Goal: Check status: Check status

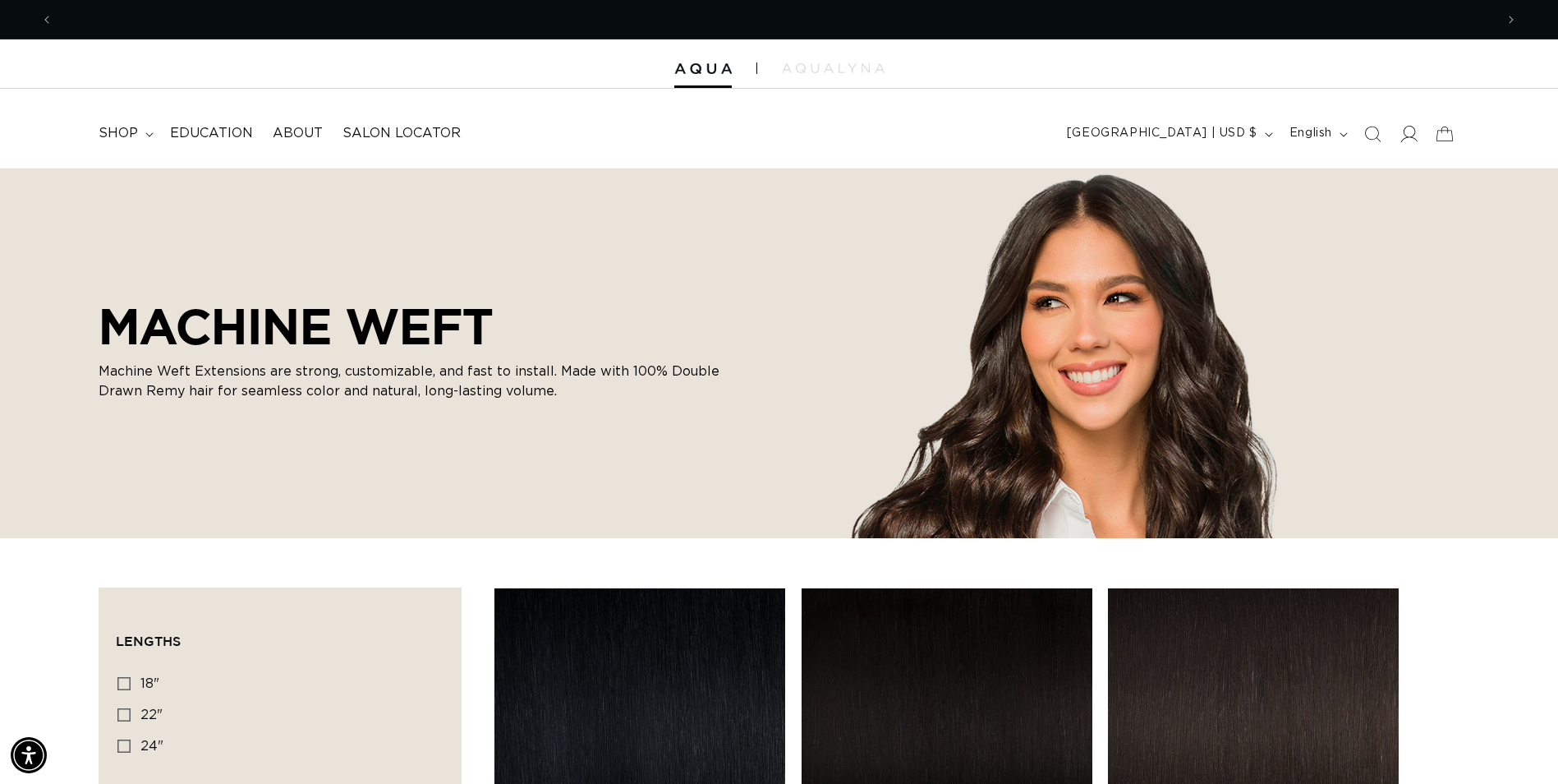
click at [1406, 132] on icon at bounding box center [1408, 133] width 17 height 17
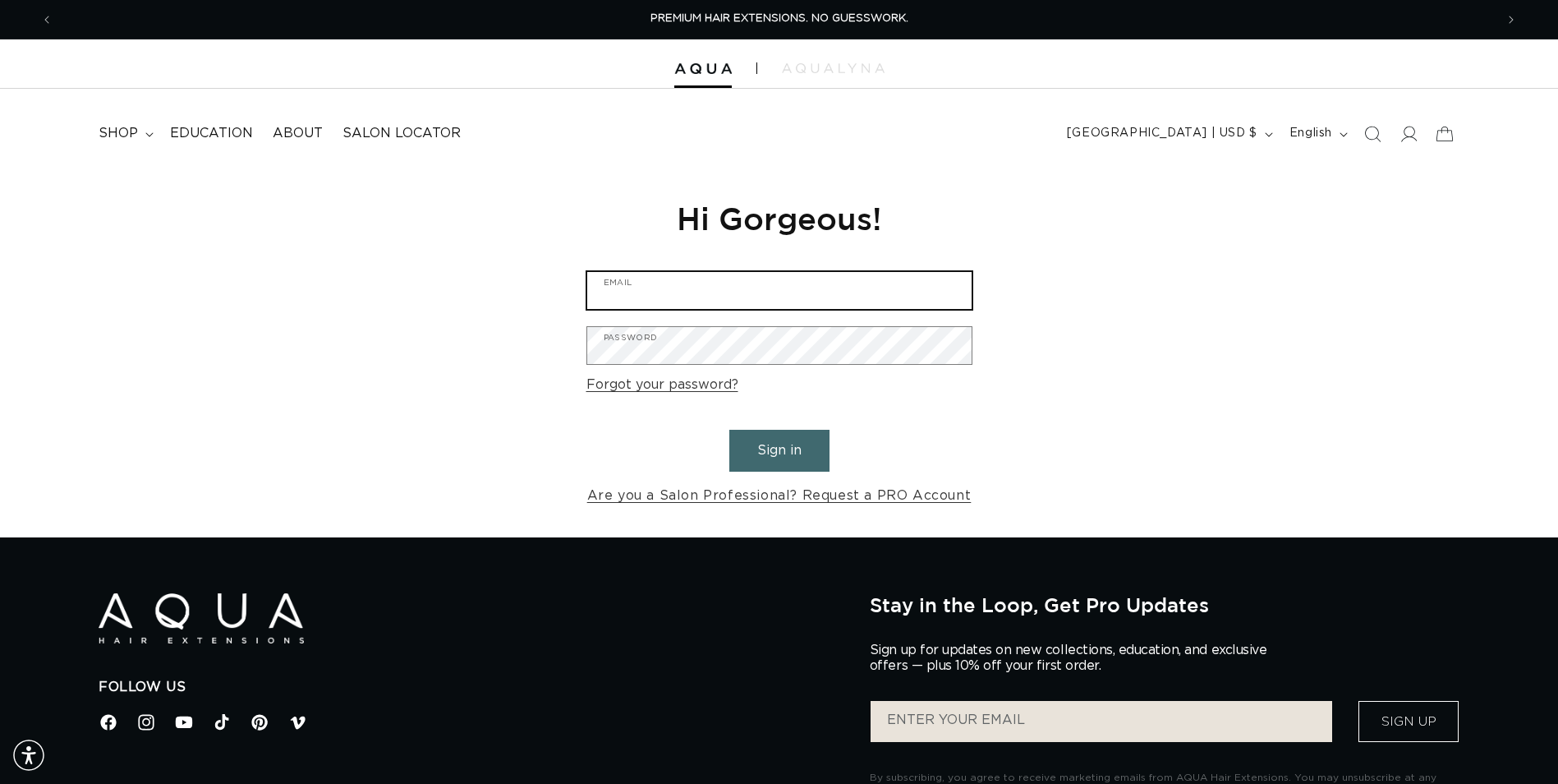
click at [748, 281] on input "Email" at bounding box center [779, 290] width 385 height 37
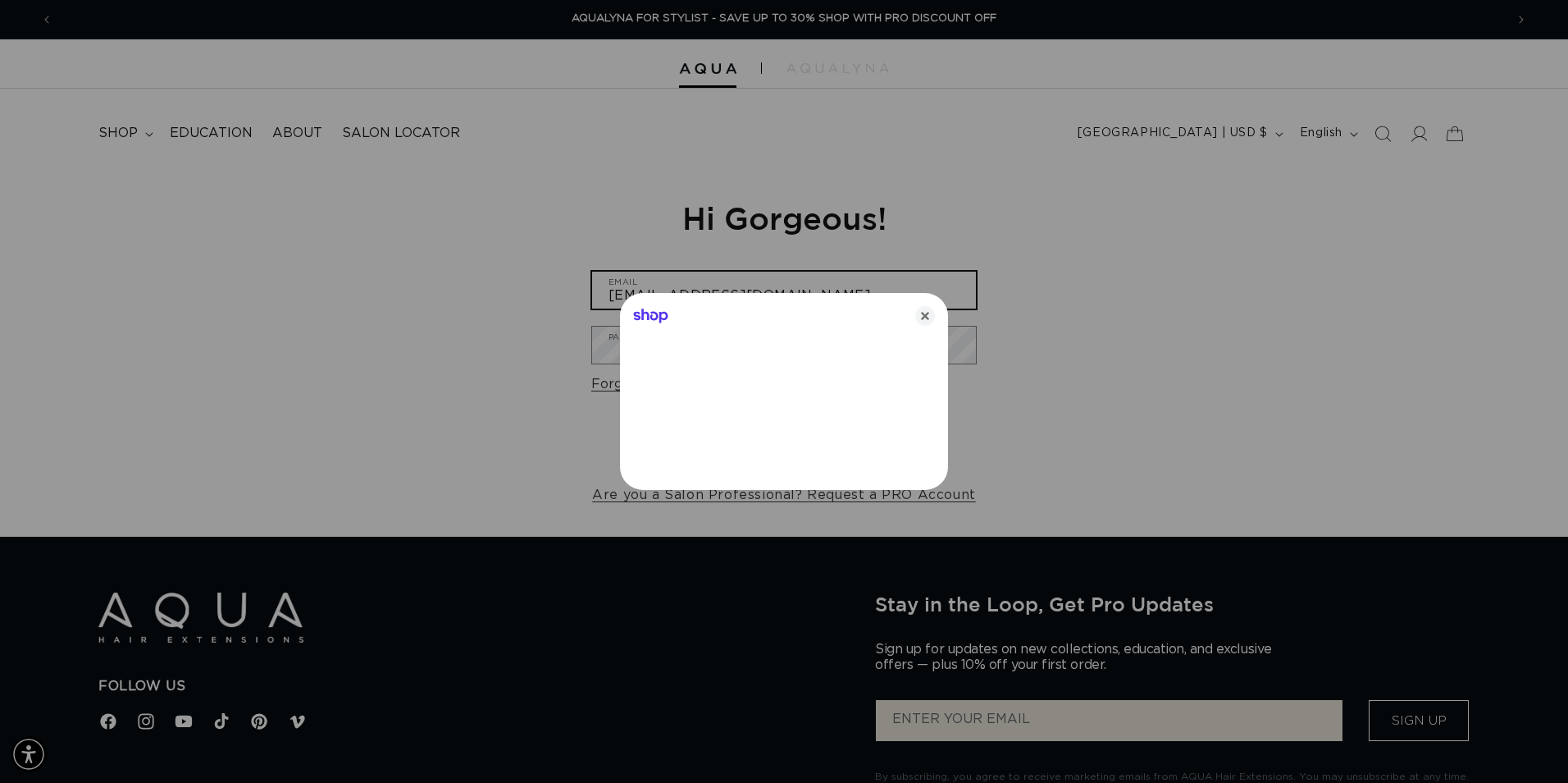
type input "thehairjunkiesalon@gmail.com"
click at [924, 316] on icon "Close" at bounding box center [925, 316] width 20 height 20
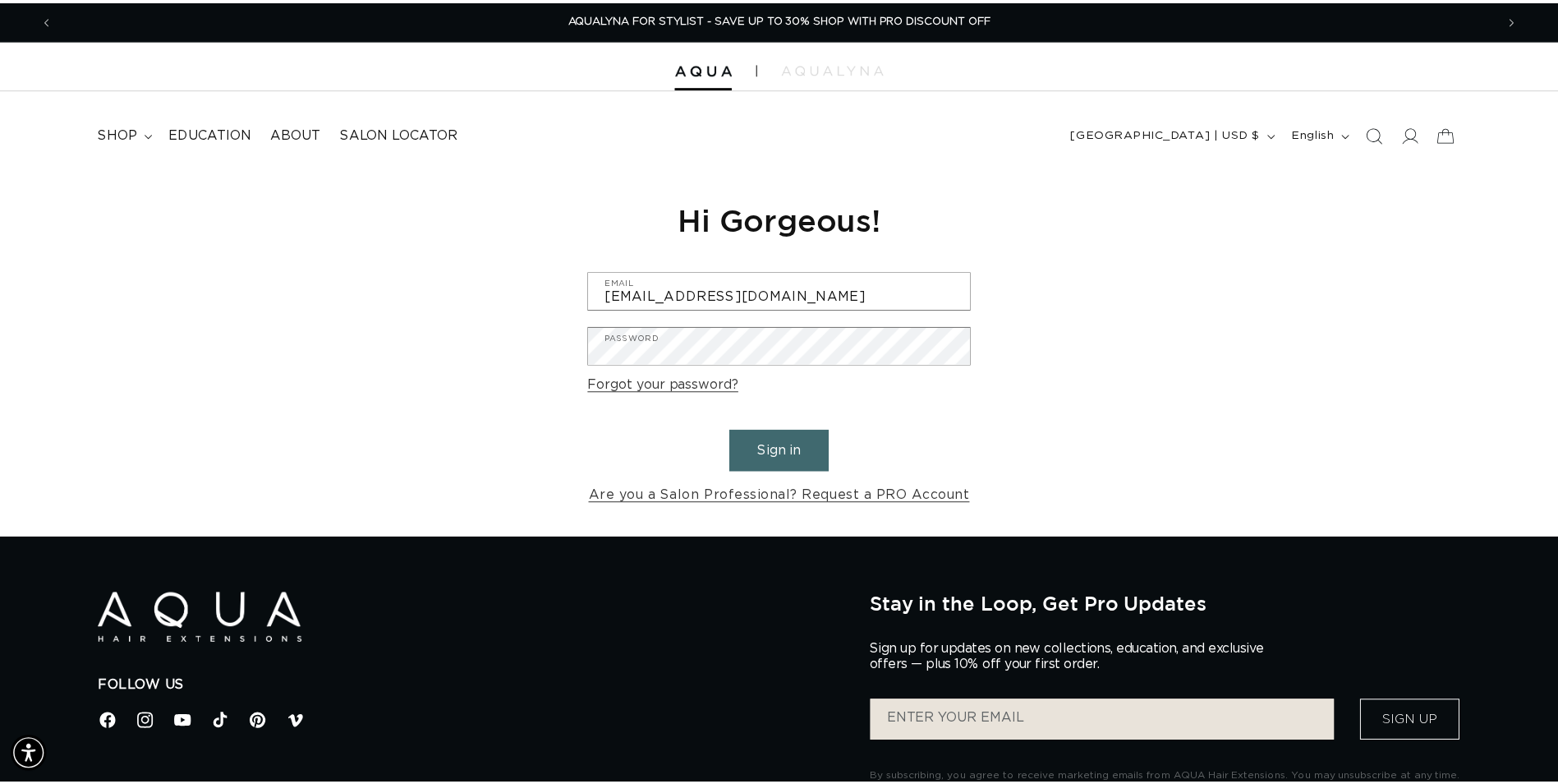
scroll to position [0, 2883]
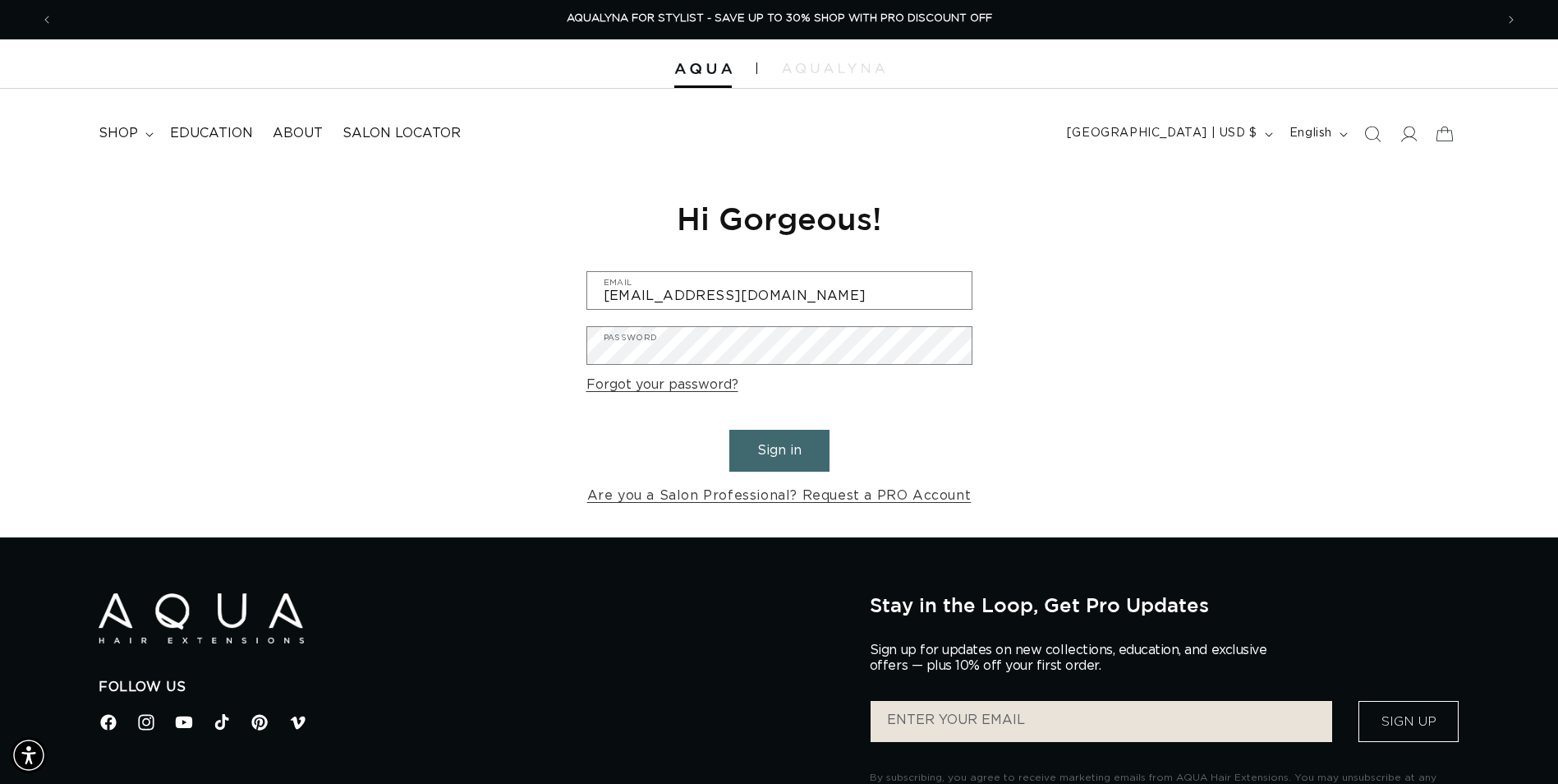
click at [762, 450] on button "Sign in" at bounding box center [779, 451] width 100 height 42
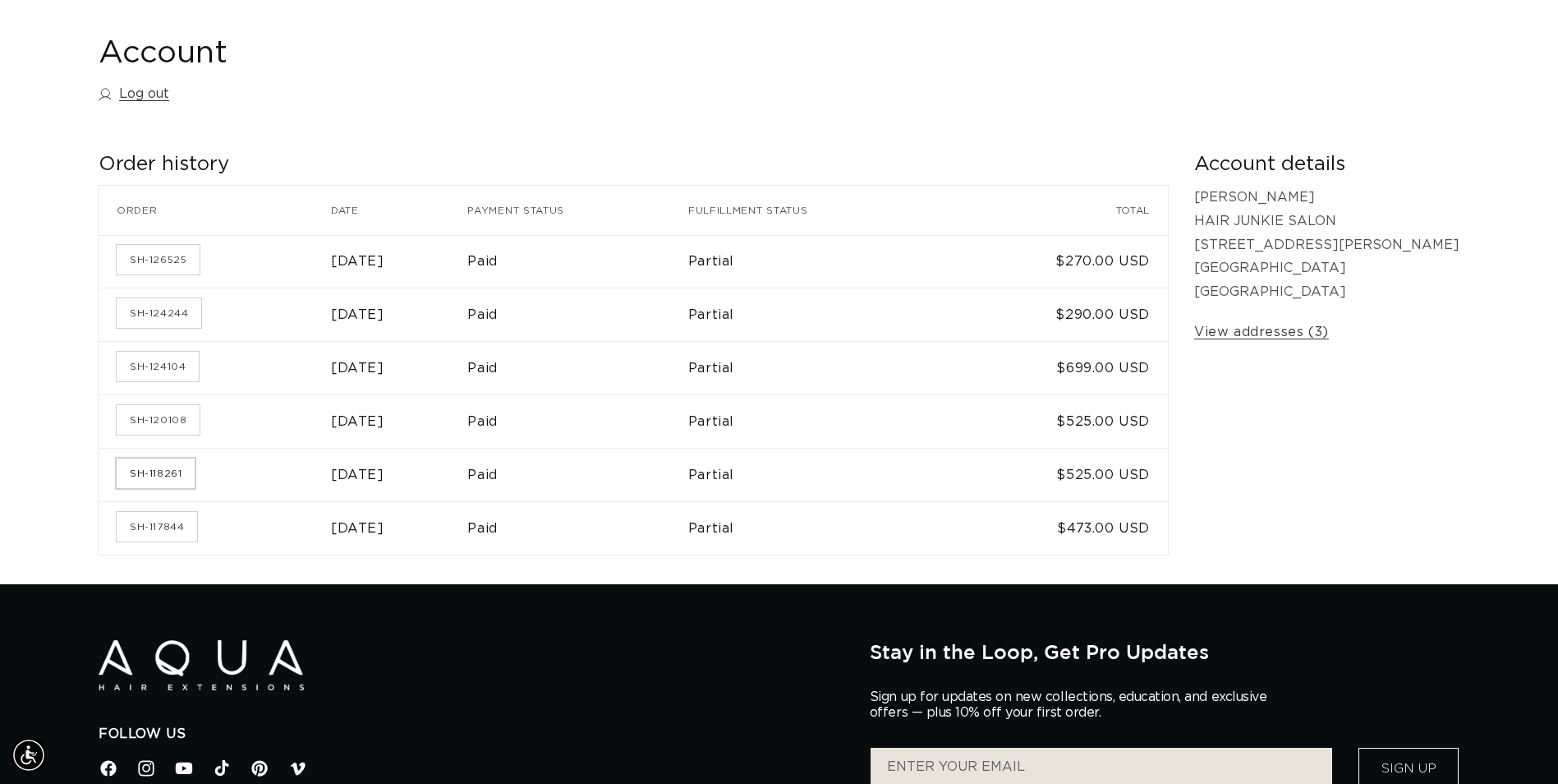
scroll to position [0, 1442]
click at [173, 474] on link "SH-118261" at bounding box center [155, 473] width 78 height 29
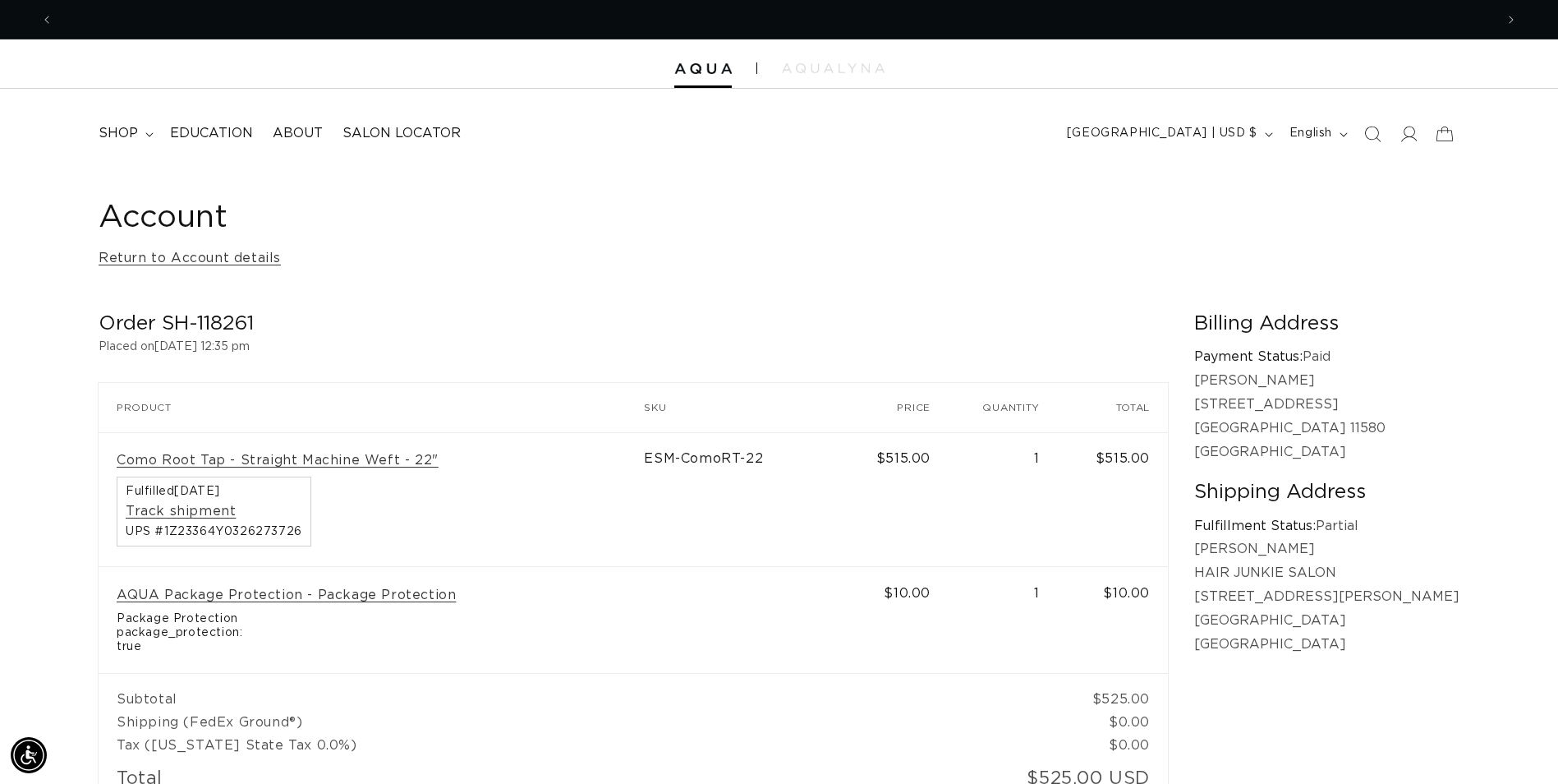
scroll to position [0, 1442]
drag, startPoint x: 675, startPoint y: 463, endPoint x: 1226, endPoint y: 450, distance: 551.2
click at [1168, 450] on tr "Como Root Tap - Straight Machine Weft - 22" Fulfilled May 8, 2025 Track shipmen…" at bounding box center [634, 499] width 1070 height 135
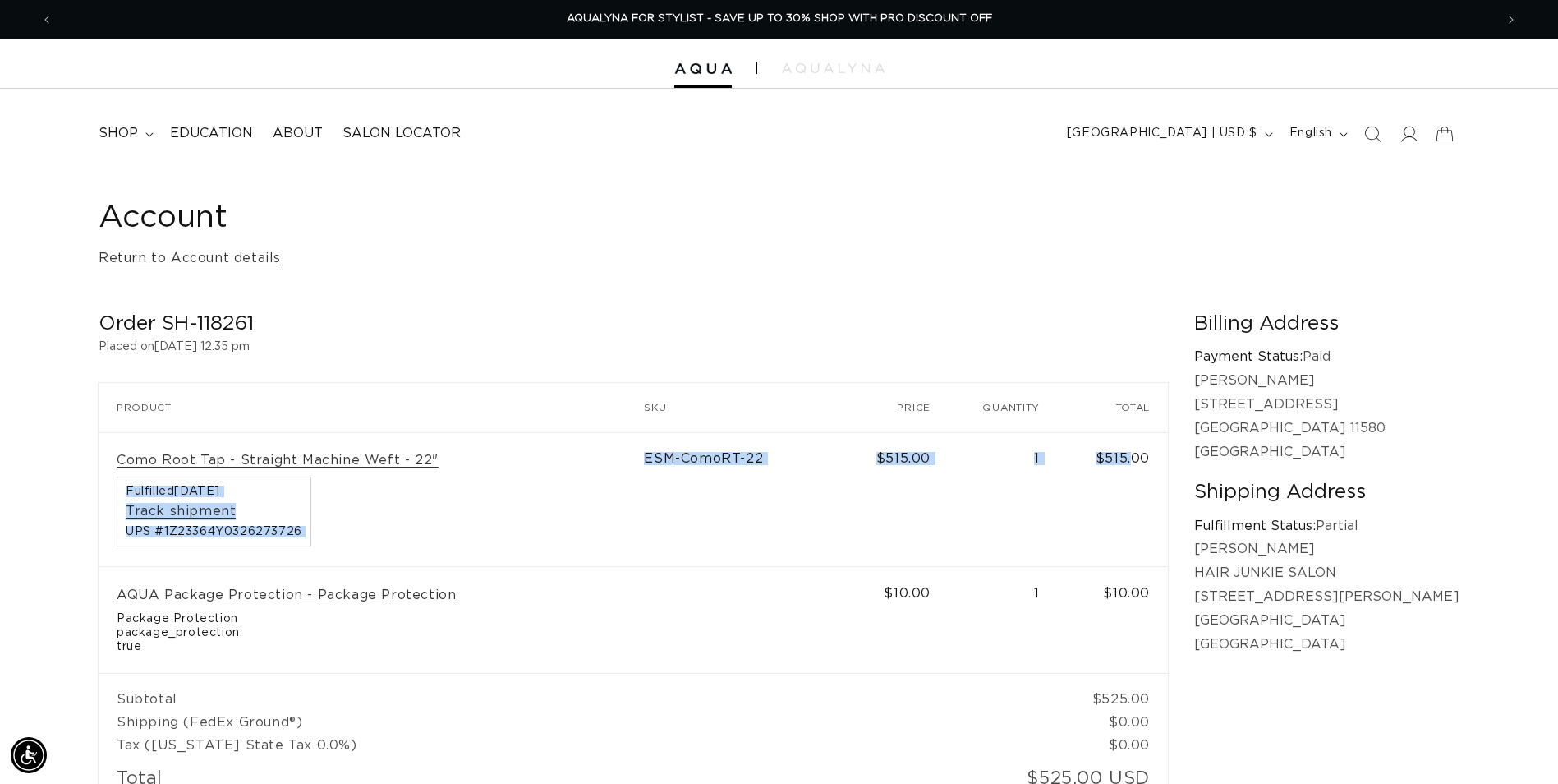
drag, startPoint x: 1226, startPoint y: 450, endPoint x: 1036, endPoint y: 475, distance: 191.6
click at [1036, 475] on td "1" at bounding box center [1003, 499] width 109 height 135
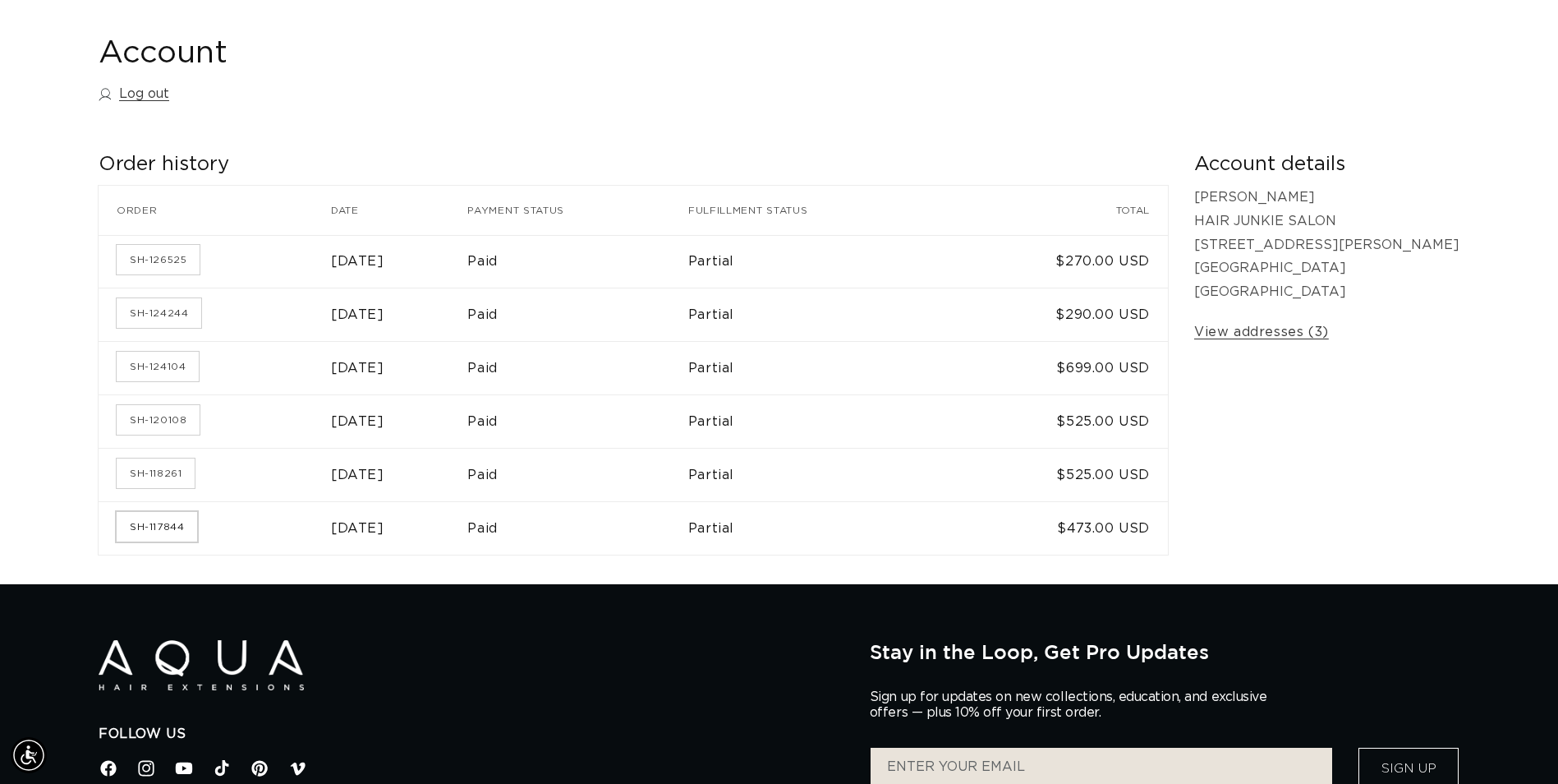
click at [171, 520] on link "SH-117844" at bounding box center [157, 527] width 81 height 29
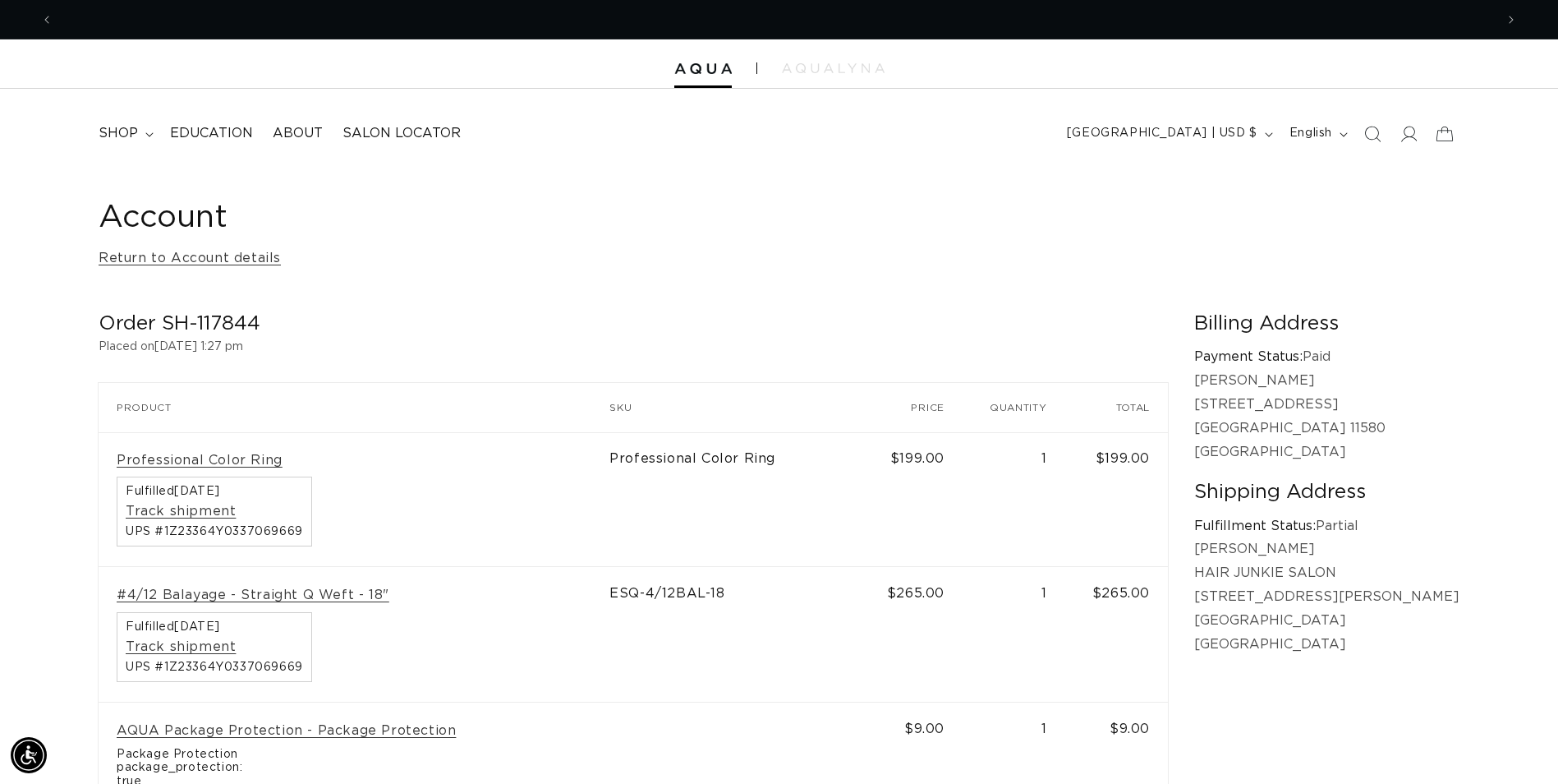
scroll to position [0, 1442]
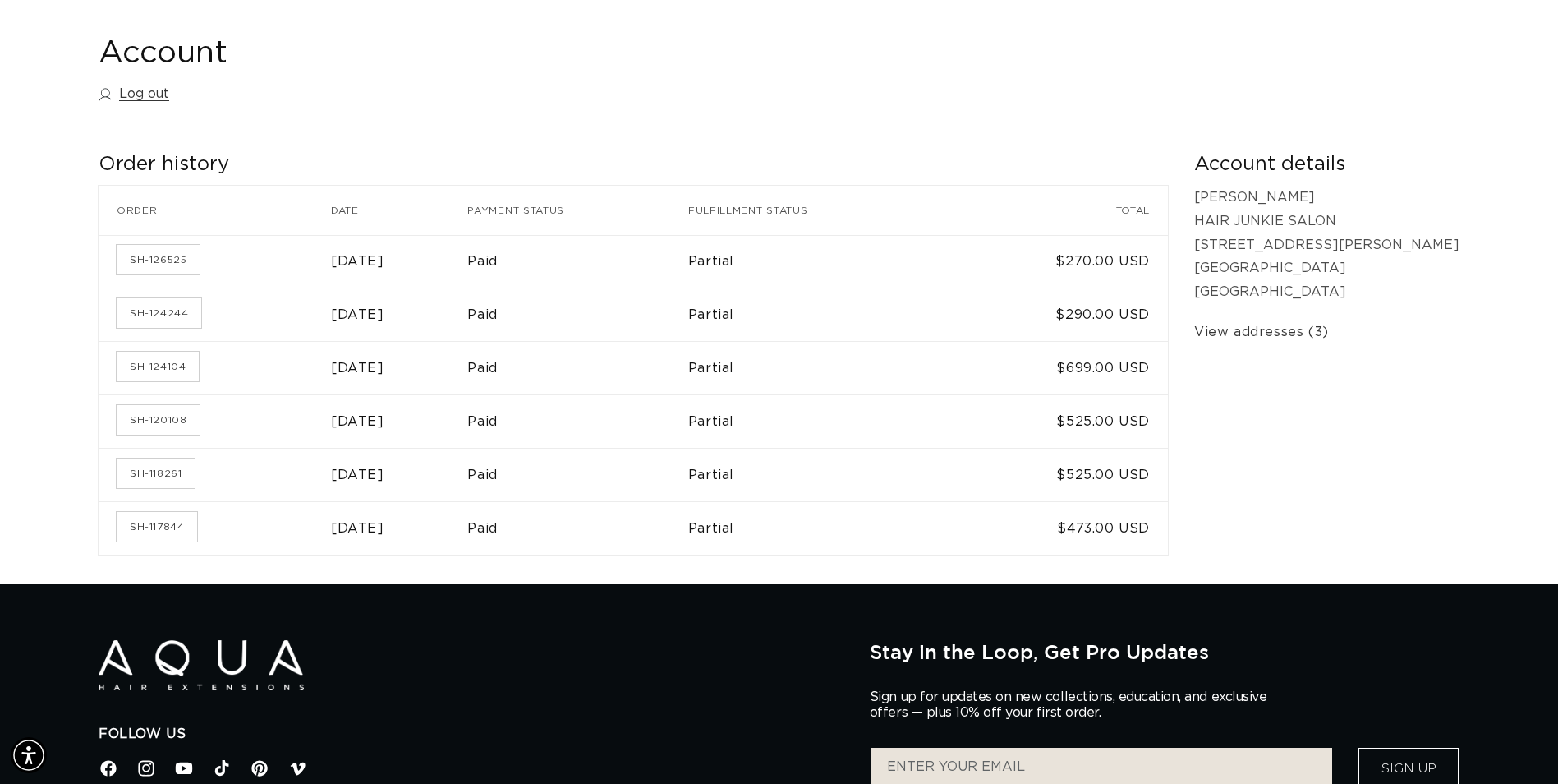
scroll to position [0, 1442]
click at [135, 418] on link "SH-120108" at bounding box center [158, 419] width 83 height 29
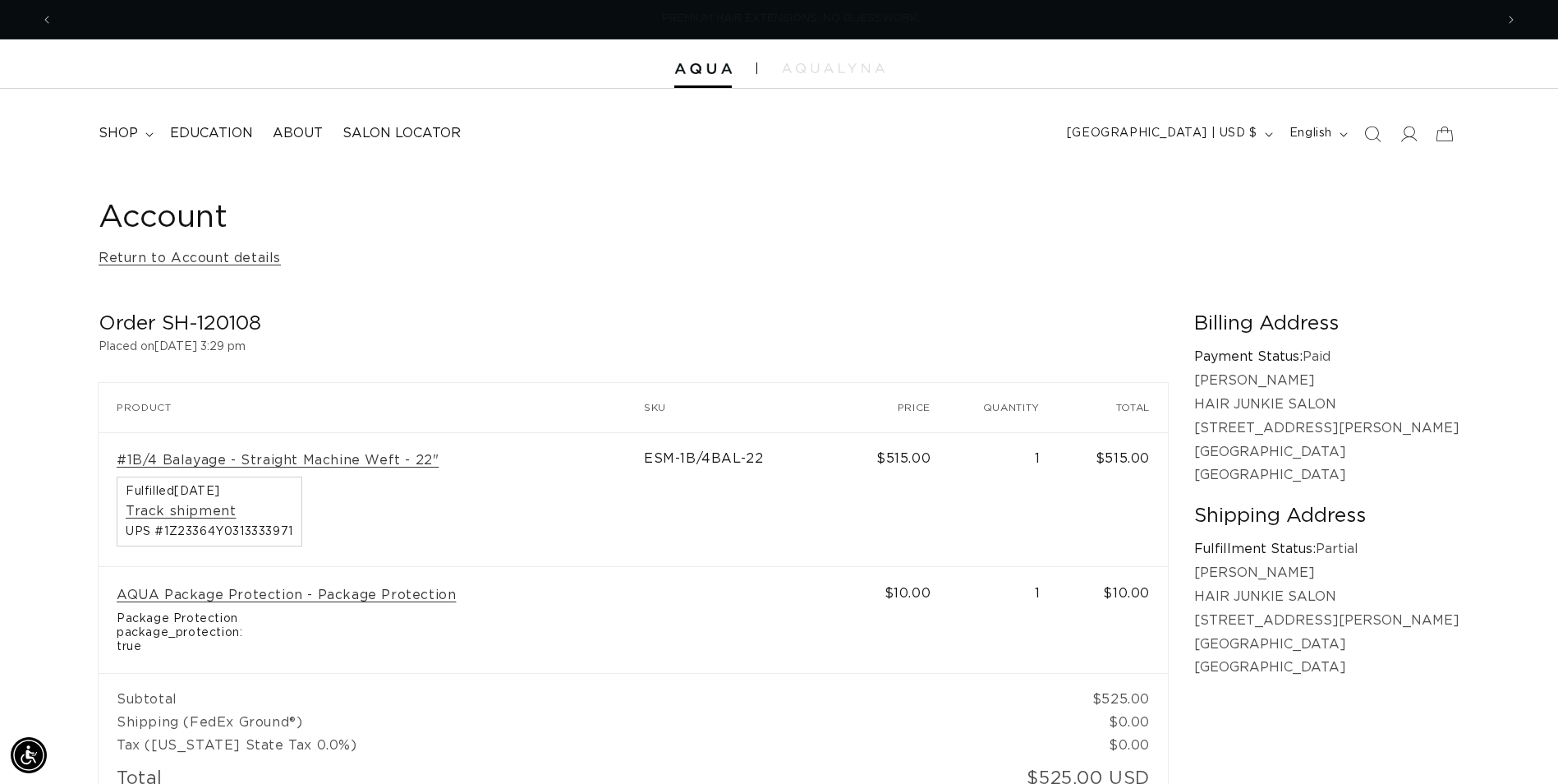
scroll to position [0, 1442]
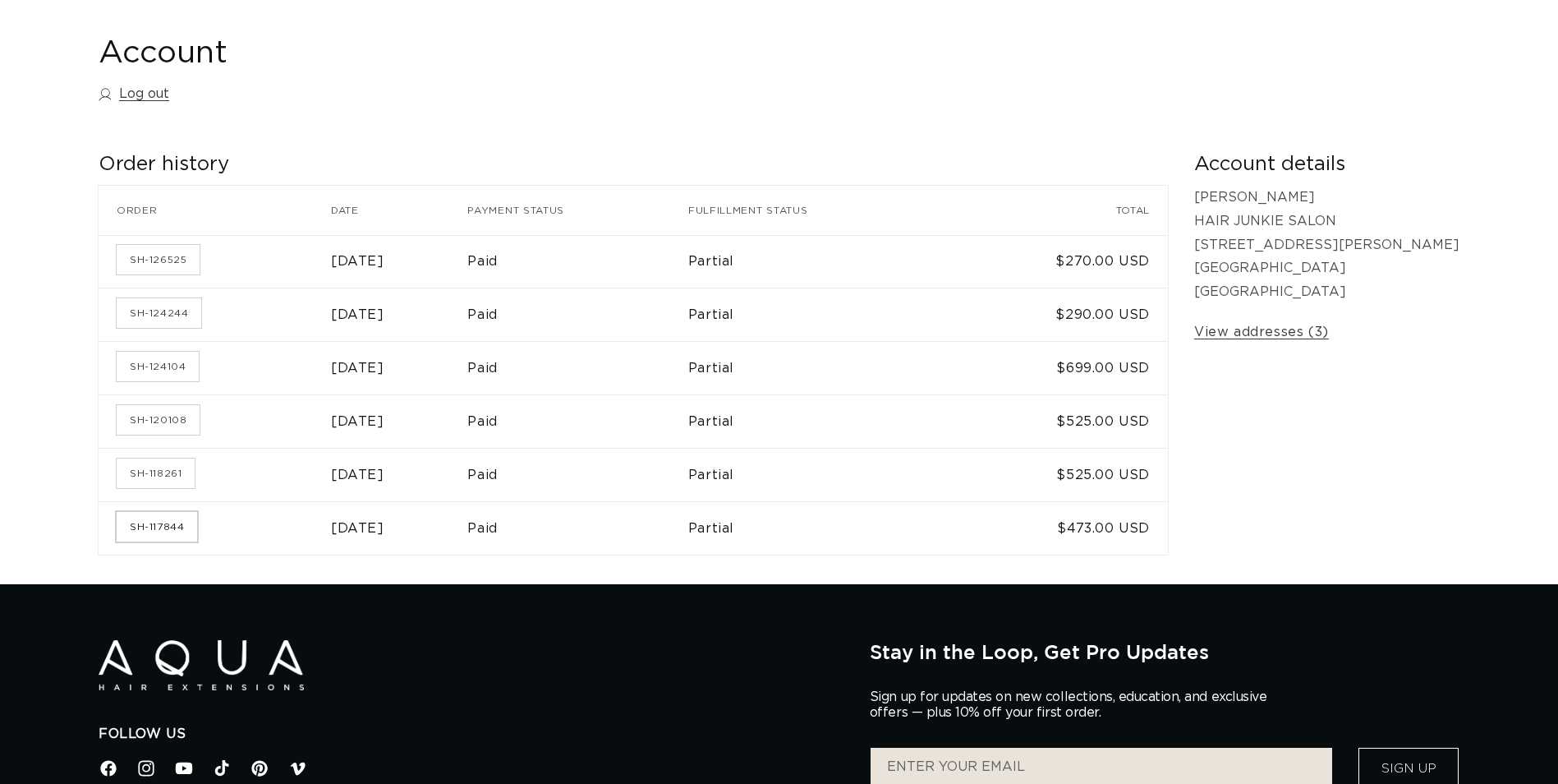
click at [154, 531] on link "SH-117844" at bounding box center [157, 527] width 81 height 29
click at [162, 478] on link "SH-118261" at bounding box center [155, 473] width 78 height 29
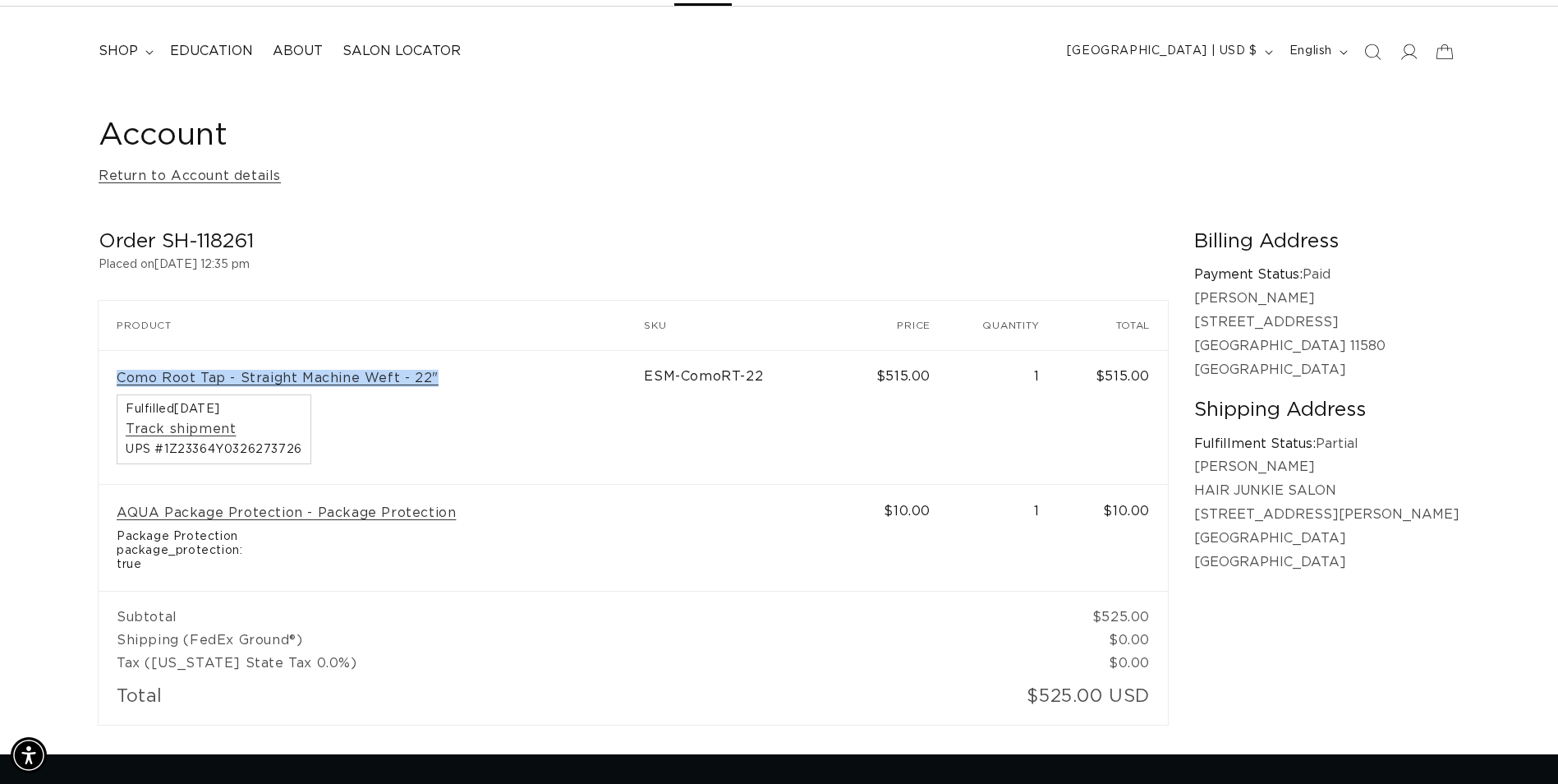
scroll to position [0, 2883]
drag, startPoint x: 505, startPoint y: 386, endPoint x: 113, endPoint y: 382, distance: 392.0
click at [113, 382] on td "Como Root Tap - Straight Machine Weft - 22" Fulfilled May 8, 2025 Track shipmen…" at bounding box center [372, 417] width 546 height 135
click at [394, 456] on div "Como Root Tap - Straight Machine Weft - 22" Fulfilled May 8, 2025 Track shipmen…" at bounding box center [371, 418] width 509 height 95
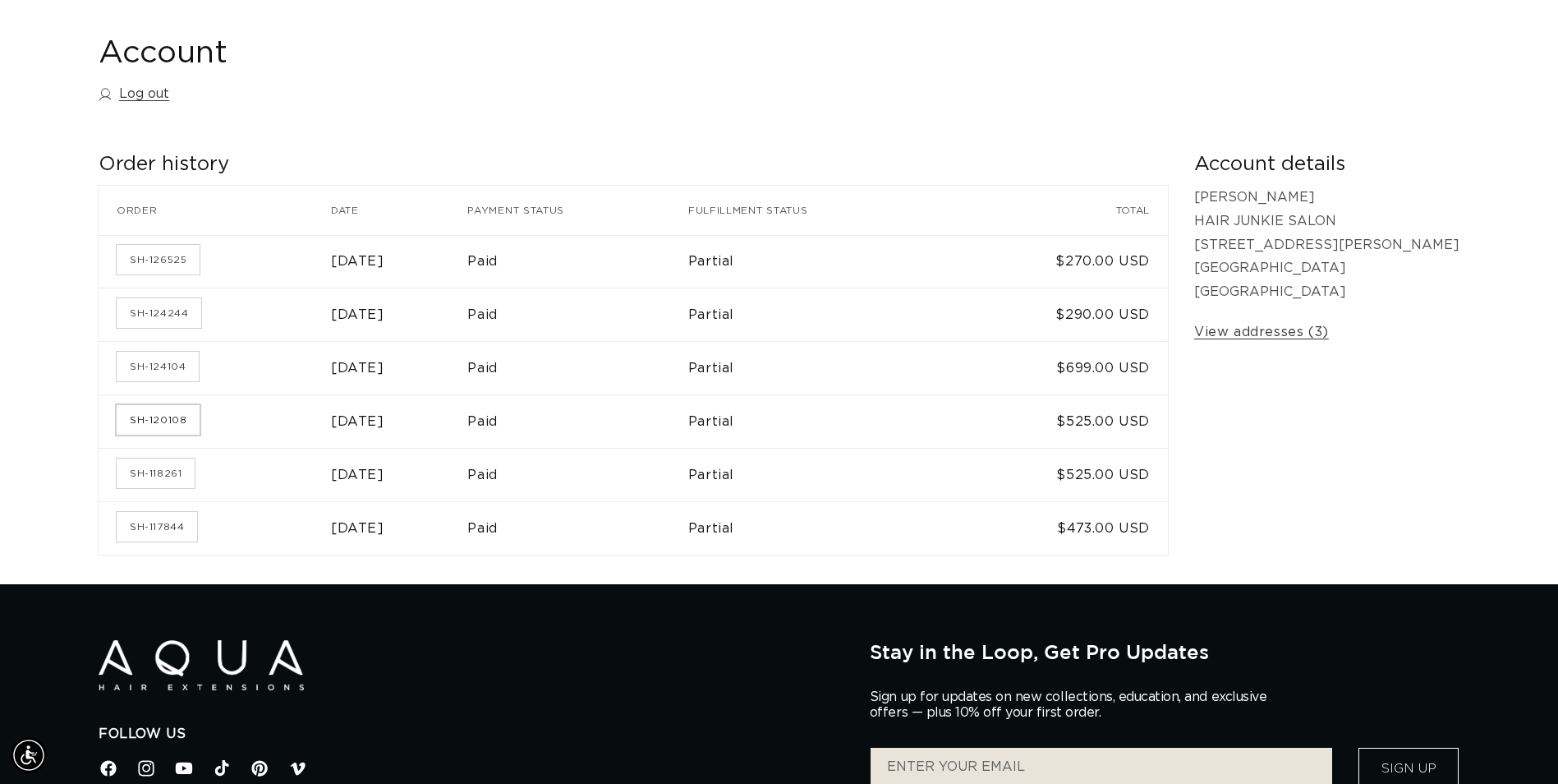
click at [180, 424] on link "SH-120108" at bounding box center [158, 419] width 83 height 29
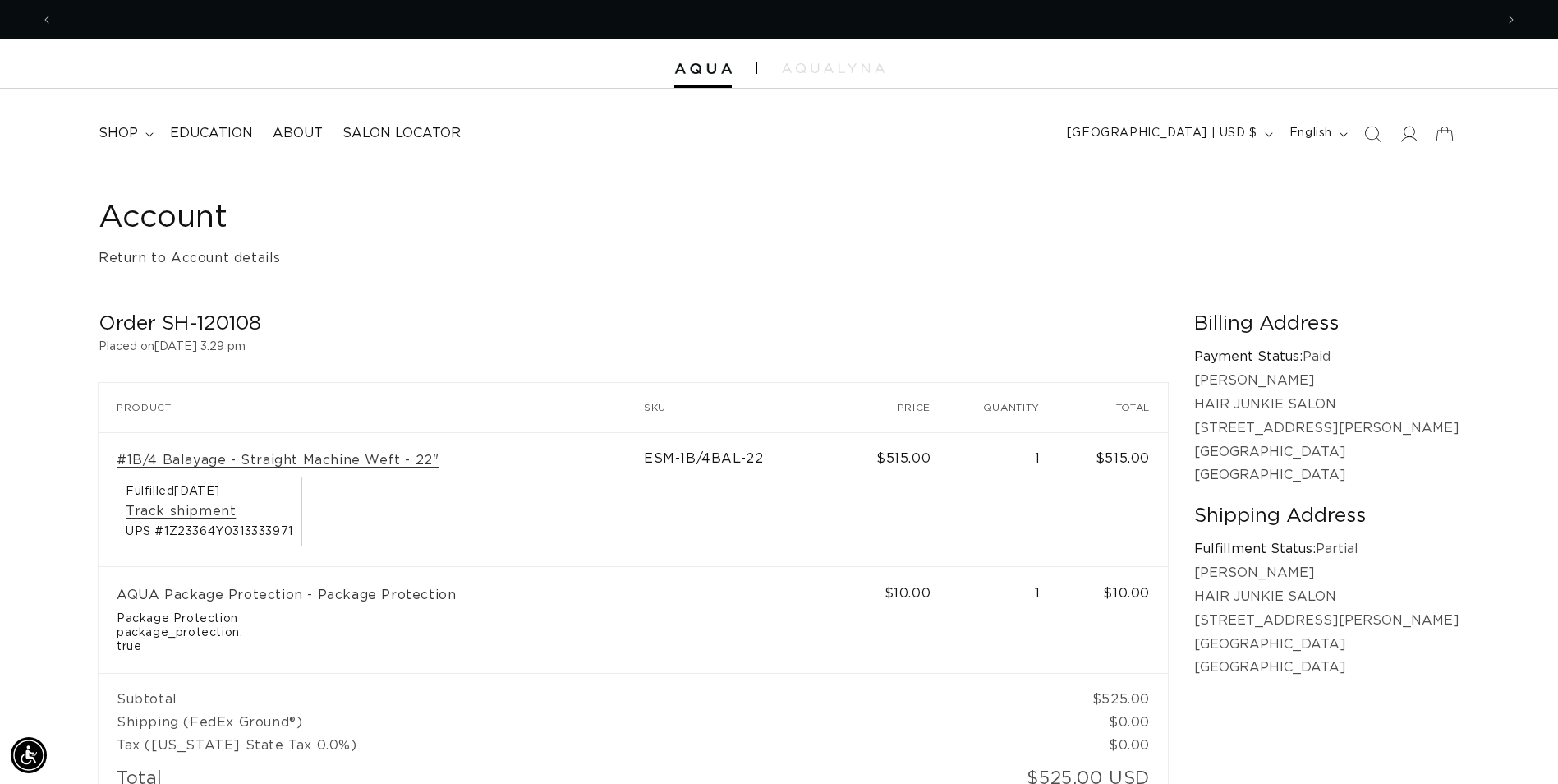
scroll to position [0, 1442]
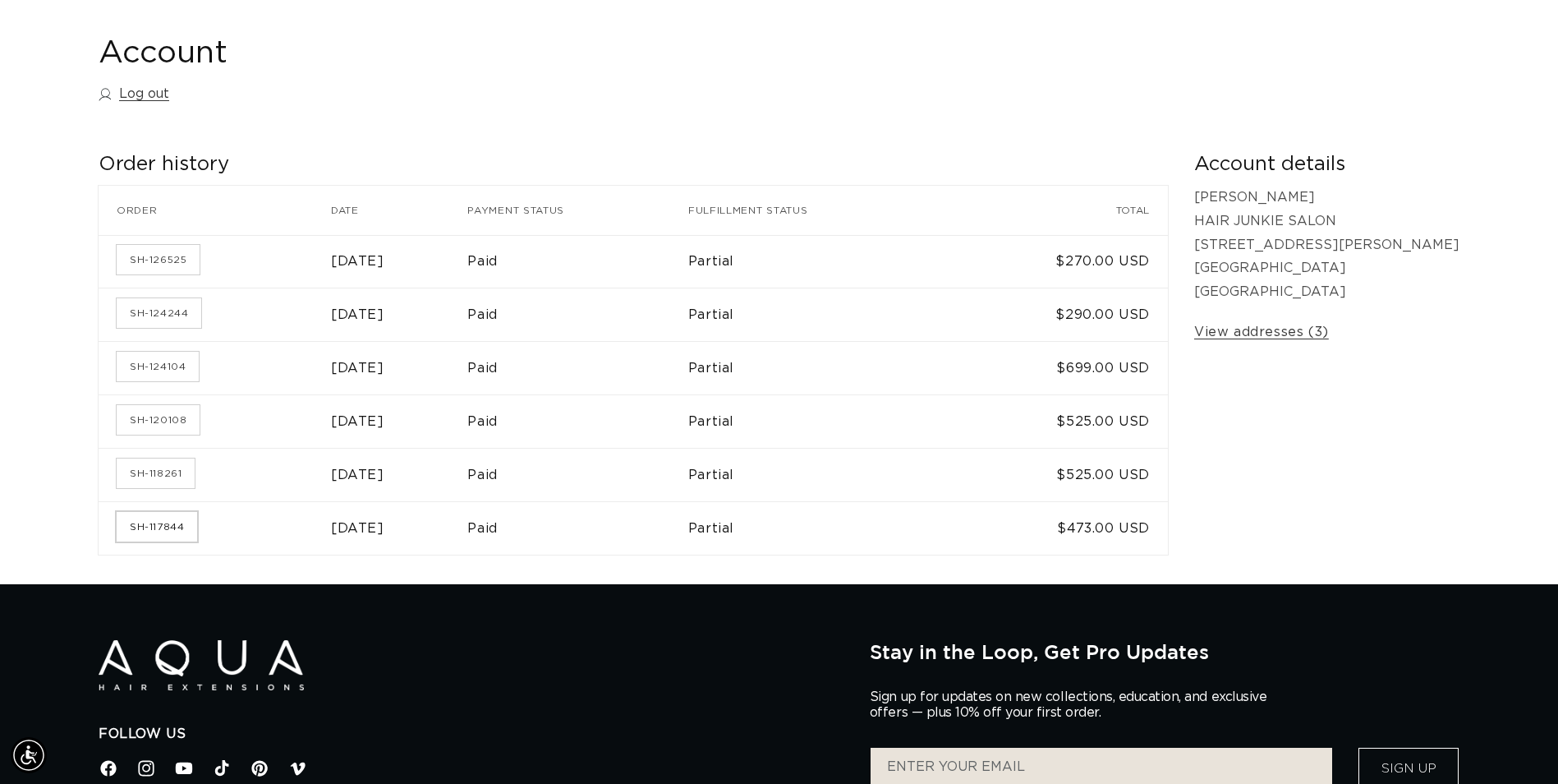
scroll to position [0, 1442]
click at [183, 529] on link "SH-117844" at bounding box center [157, 527] width 81 height 29
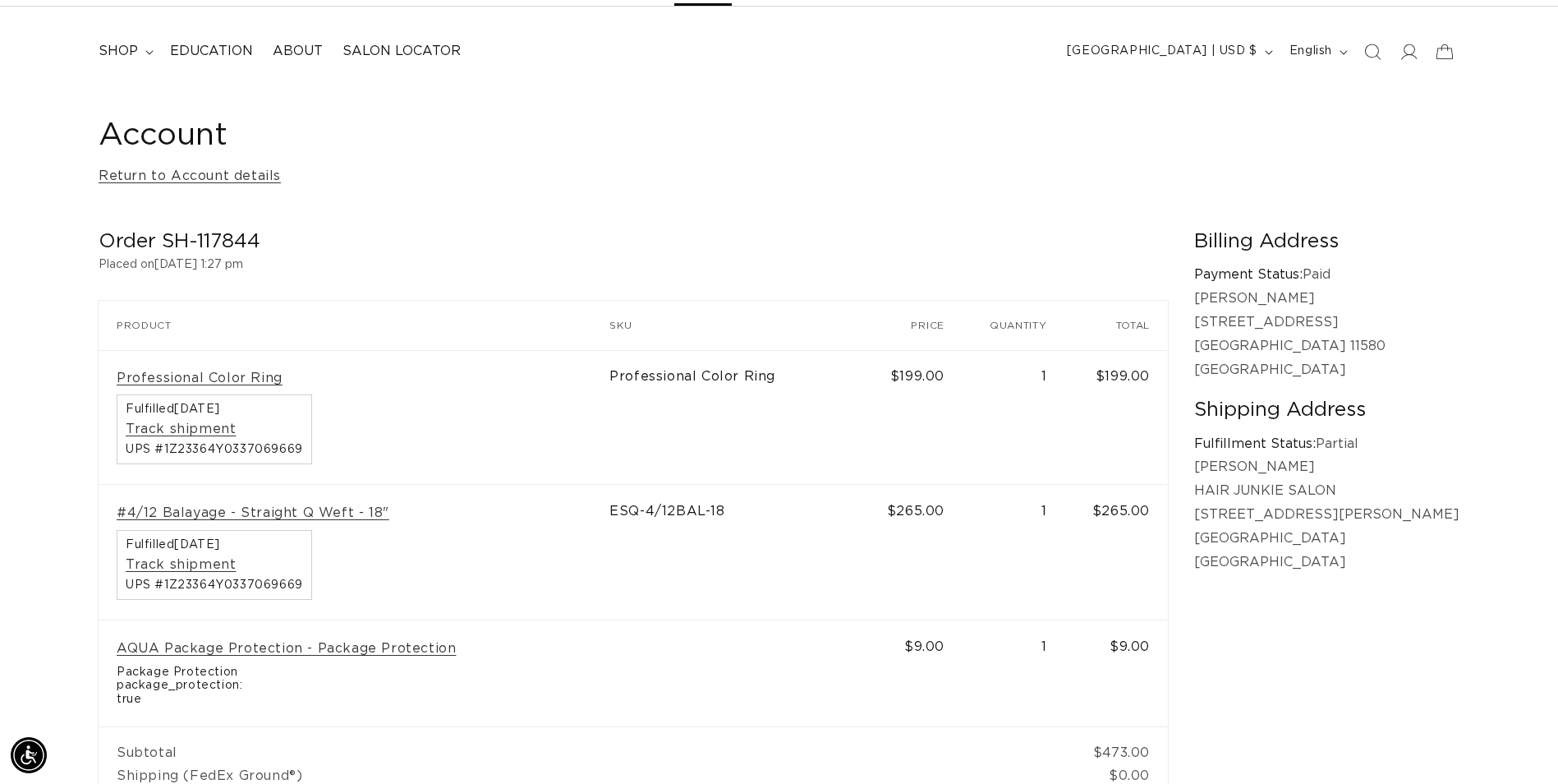
scroll to position [0, 2883]
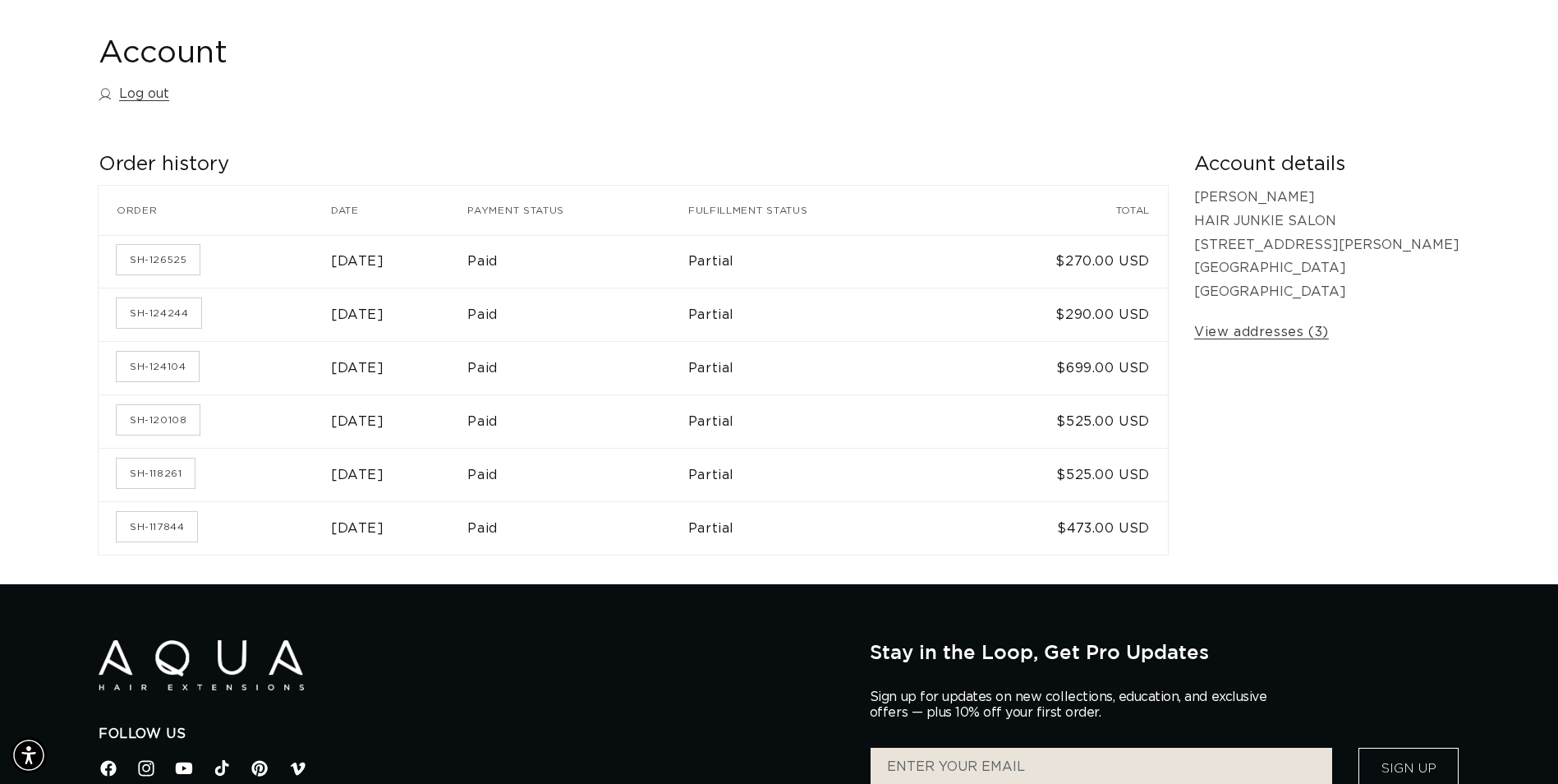
scroll to position [0, 1442]
click at [155, 473] on link "SH-118261" at bounding box center [155, 473] width 78 height 29
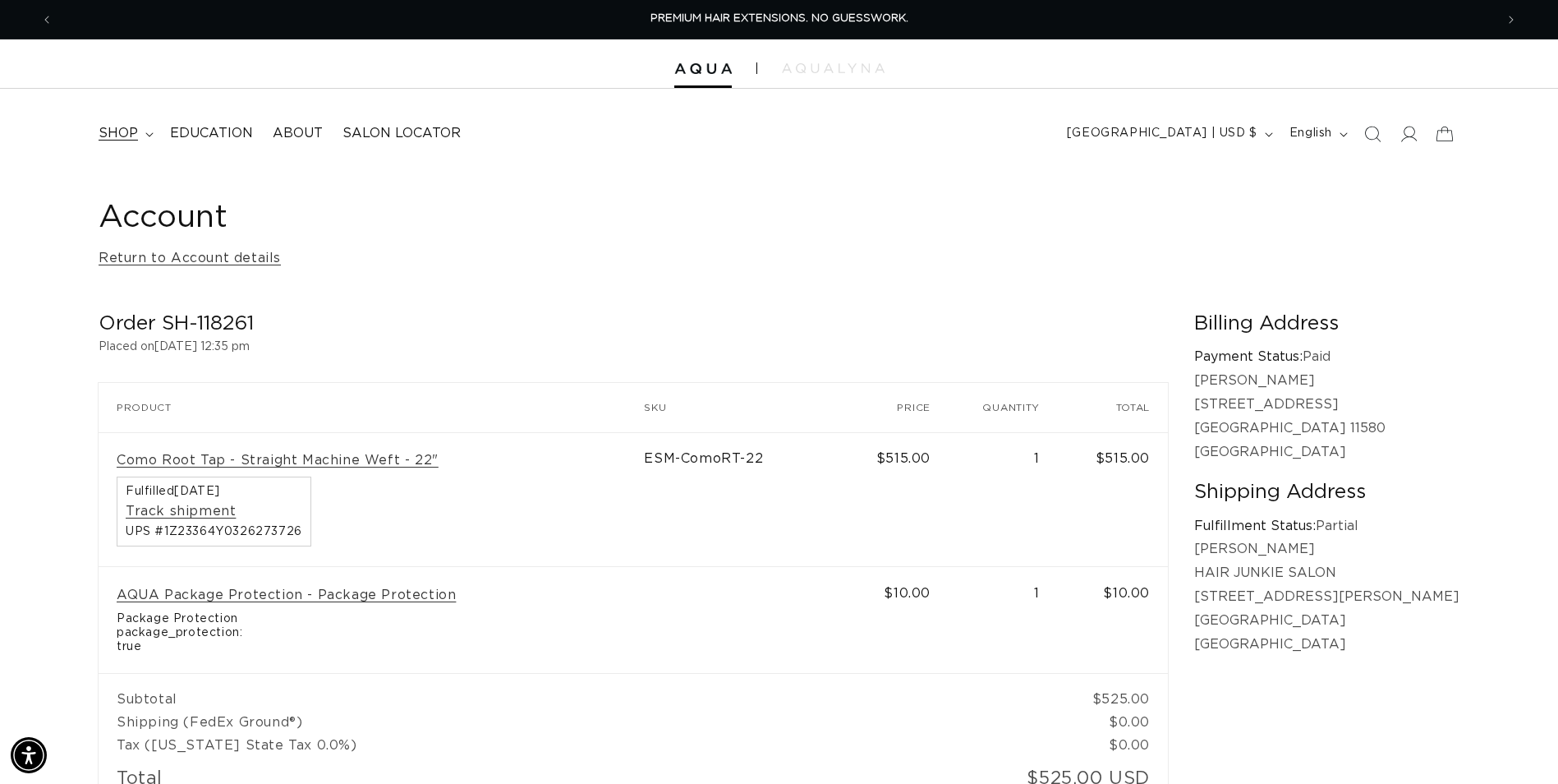
click at [149, 136] on icon at bounding box center [149, 134] width 8 height 5
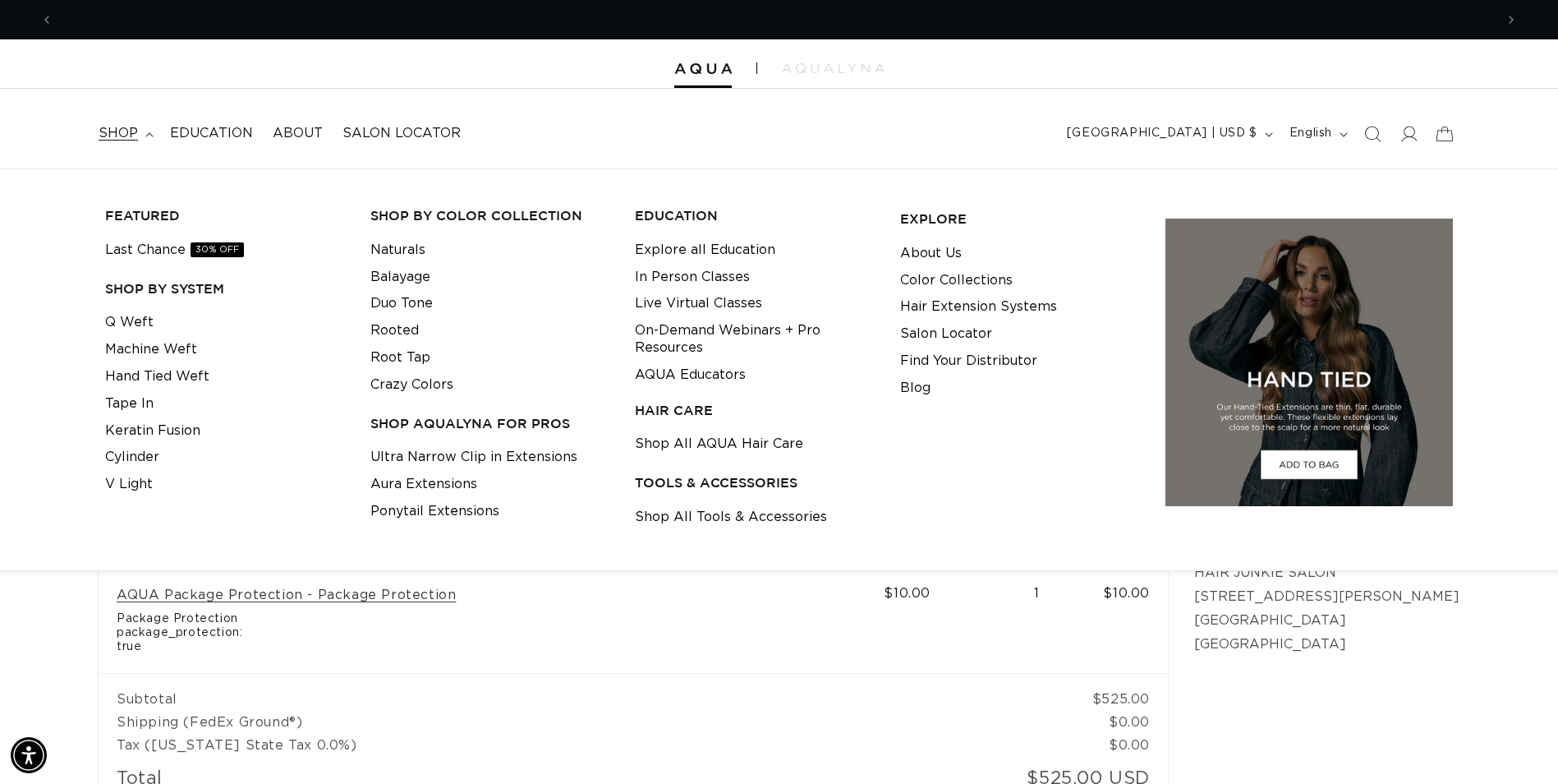
scroll to position [0, 1442]
click at [644, 645] on td "AQUA Package Protection - Package Protection Package Protection package_protect…" at bounding box center [372, 620] width 546 height 107
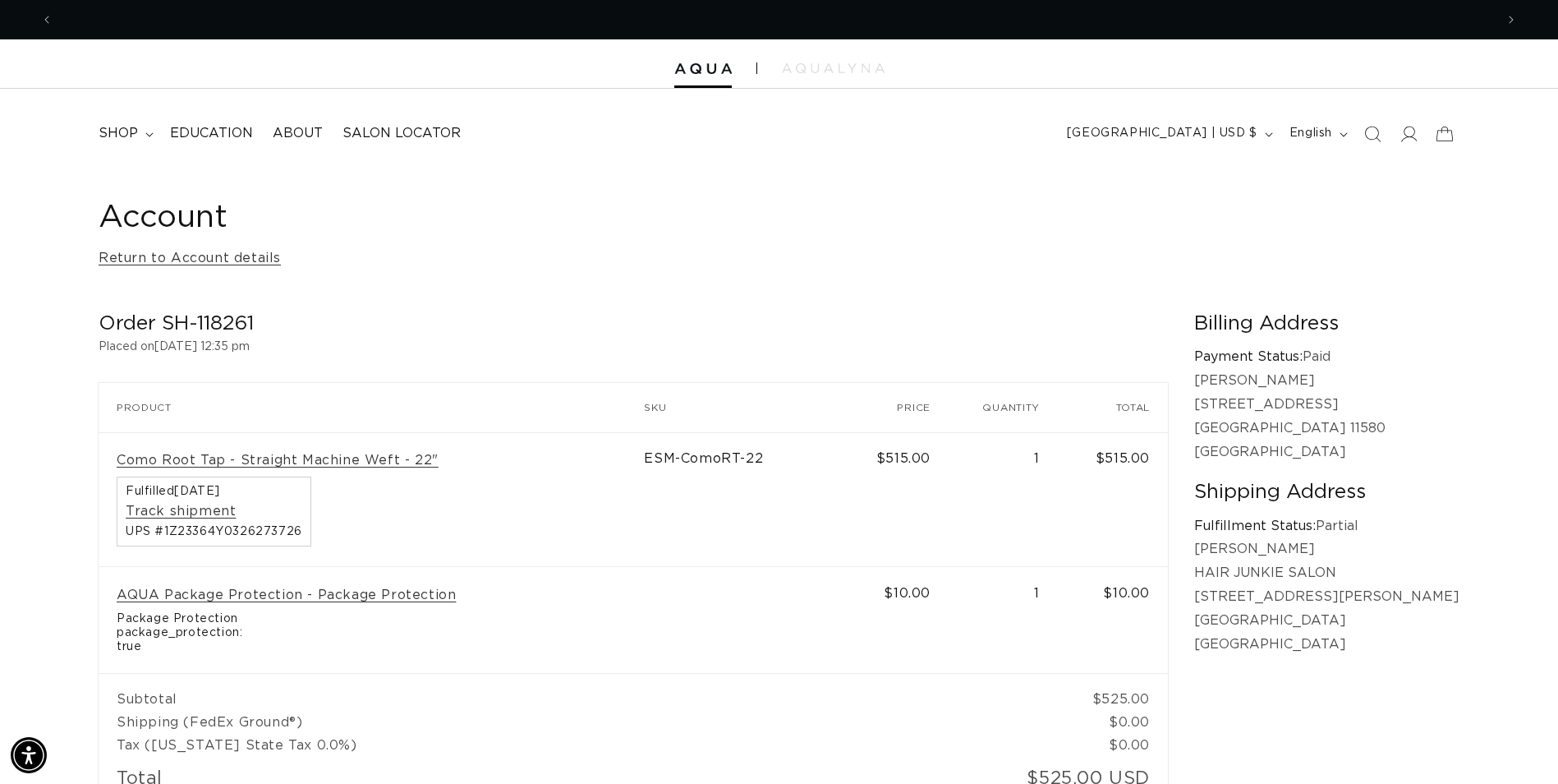
scroll to position [0, 0]
click at [147, 137] on summary "shop" at bounding box center [125, 134] width 71 height 37
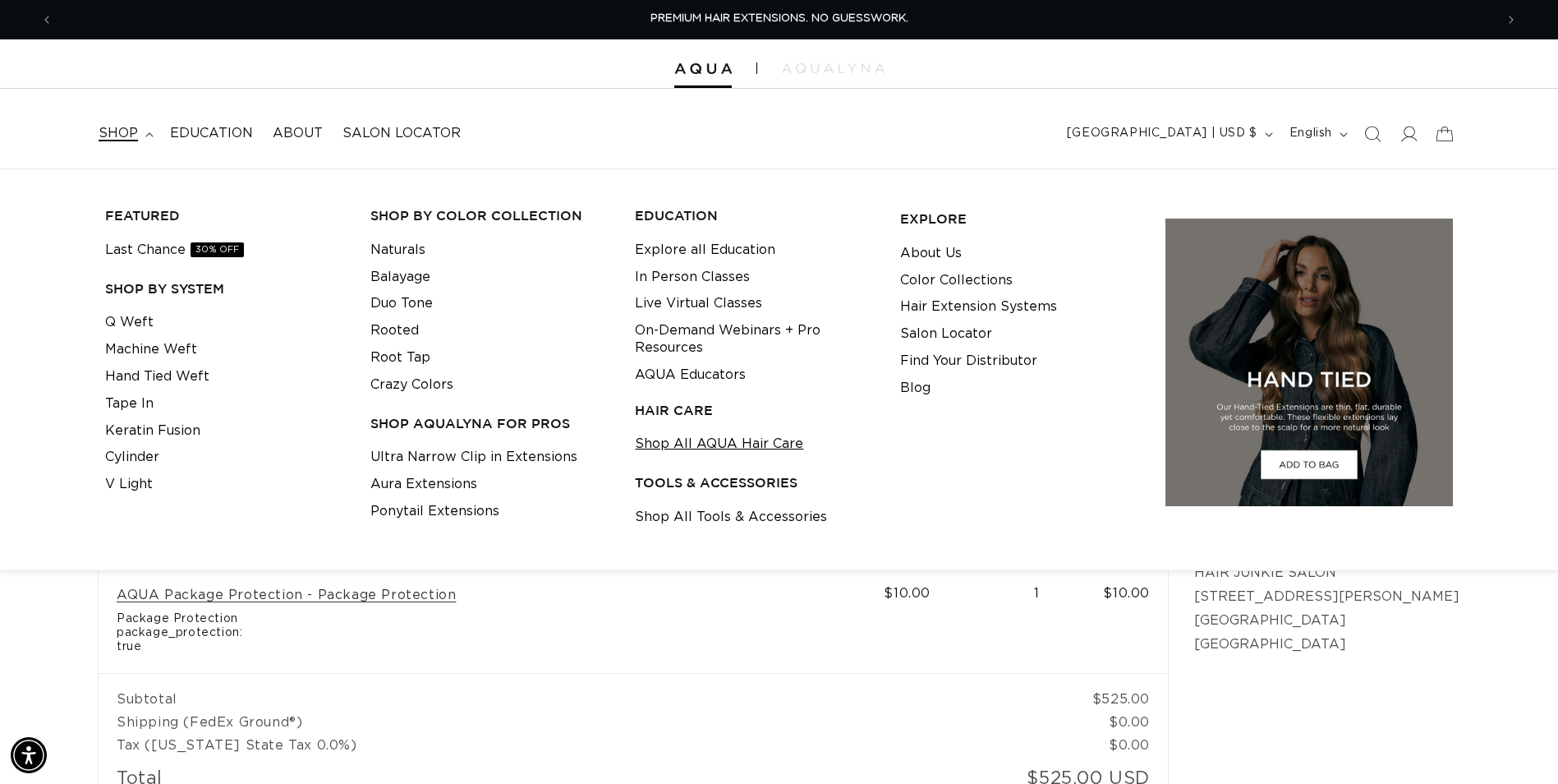
click at [660, 445] on link "Shop All AQUA Hair Care" at bounding box center [719, 444] width 169 height 27
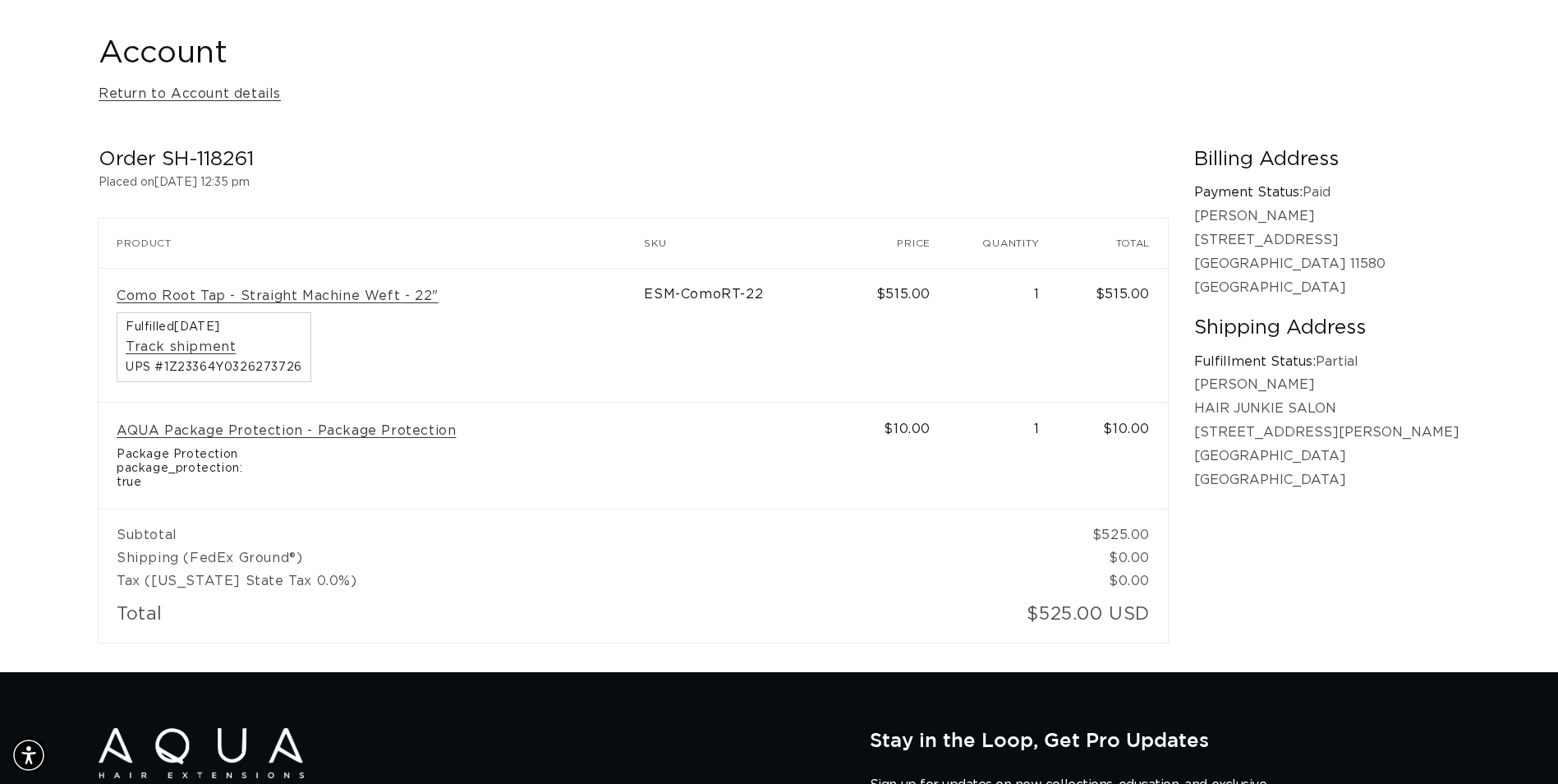
scroll to position [0, 1442]
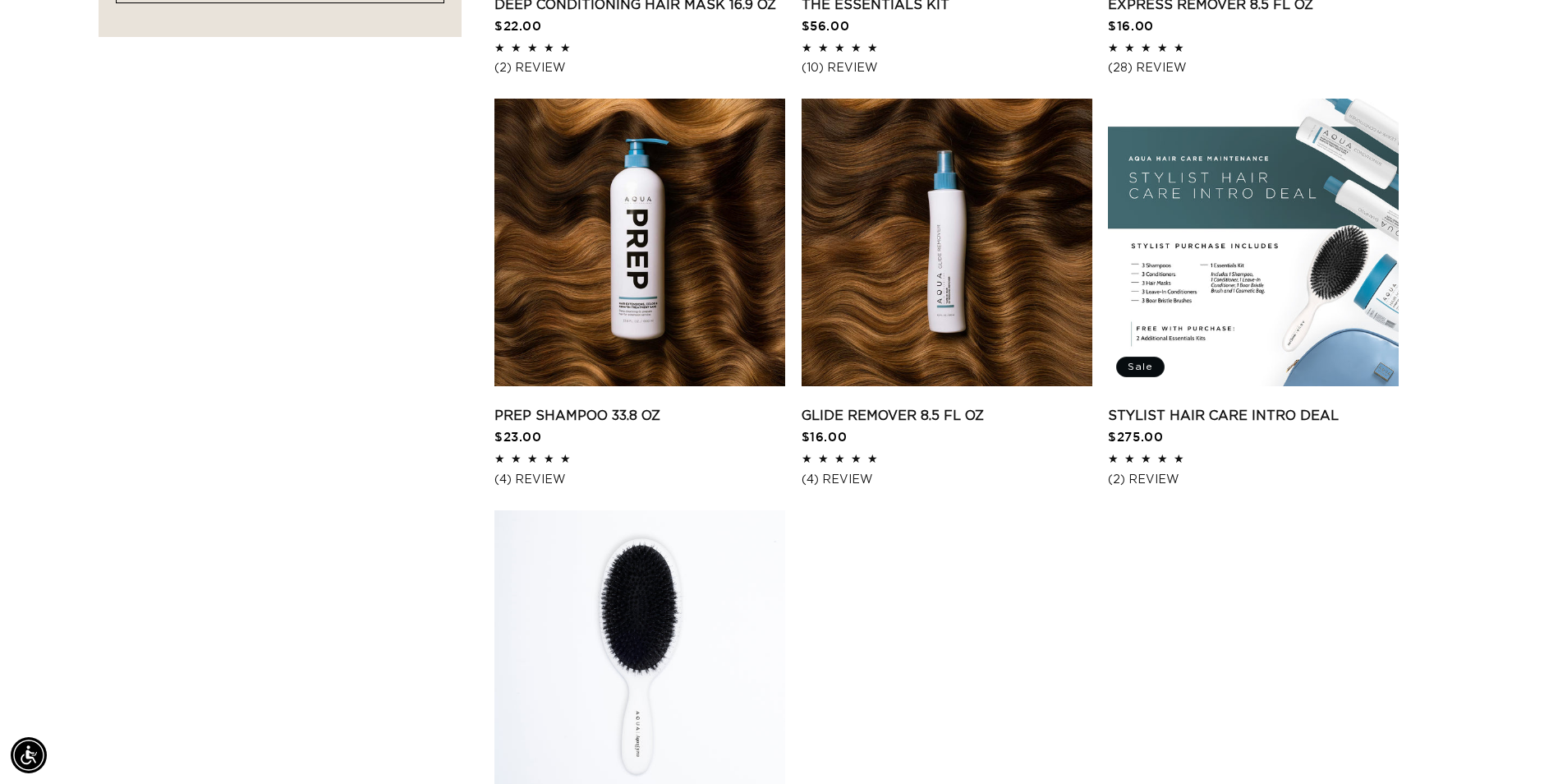
scroll to position [0, 2883]
